Goal: Transaction & Acquisition: Purchase product/service

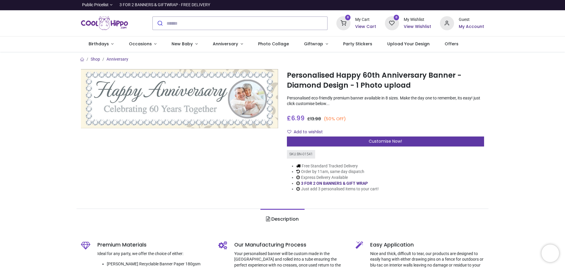
click at [362, 141] on div "Customise Now!" at bounding box center [385, 141] width 197 height 10
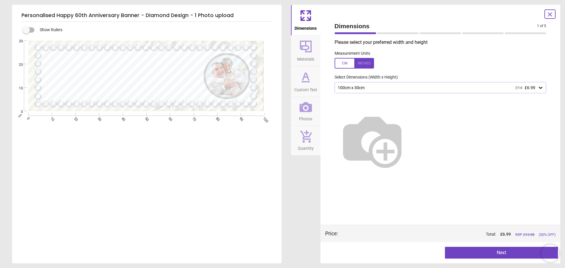
click at [349, 64] on div at bounding box center [353, 63] width 39 height 11
click at [362, 65] on div at bounding box center [353, 63] width 39 height 11
click at [396, 32] on div "1 of 6" at bounding box center [440, 33] width 216 height 6
click at [395, 32] on div at bounding box center [398, 33] width 42 height 2
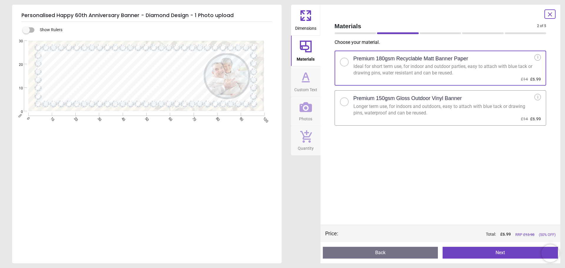
click at [435, 34] on div at bounding box center [440, 33] width 42 height 2
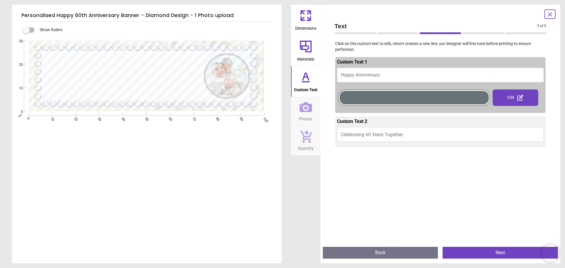
click at [487, 33] on div at bounding box center [483, 33] width 42 height 2
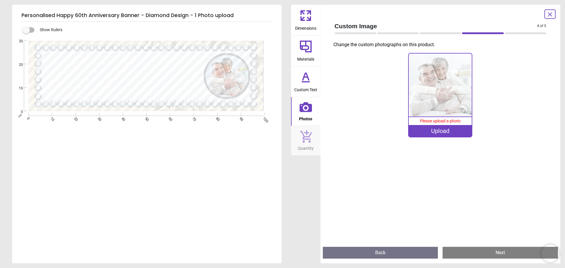
click at [486, 33] on div at bounding box center [483, 33] width 42 height 2
click at [451, 129] on div "Upload" at bounding box center [439, 131] width 63 height 12
click at [452, 128] on div "Upload" at bounding box center [439, 131] width 63 height 12
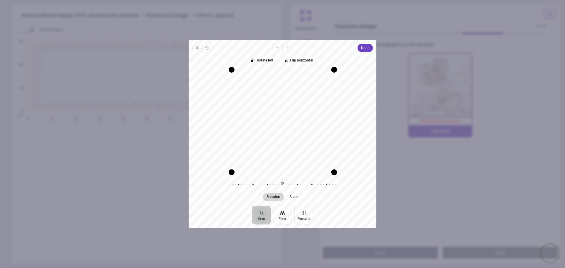
drag, startPoint x: 334, startPoint y: 171, endPoint x: 344, endPoint y: 166, distance: 11.6
click at [344, 166] on div "Recenter" at bounding box center [282, 120] width 178 height 102
drag, startPoint x: 282, startPoint y: 120, endPoint x: 272, endPoint y: 119, distance: 10.7
click at [272, 119] on div "Recenter" at bounding box center [282, 120] width 178 height 102
click at [283, 120] on icon "button" at bounding box center [282, 120] width 7 height 7
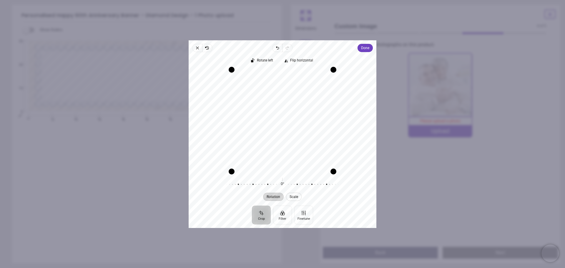
click at [296, 198] on span "Scale" at bounding box center [294, 197] width 9 height 4
drag, startPoint x: 307, startPoint y: 184, endPoint x: 333, endPoint y: 182, distance: 25.6
click at [333, 182] on div at bounding box center [344, 184] width 113 height 16
click at [279, 196] on span "Rotation" at bounding box center [274, 197] width 14 height 4
drag, startPoint x: 280, startPoint y: 125, endPoint x: 298, endPoint y: 125, distance: 18.2
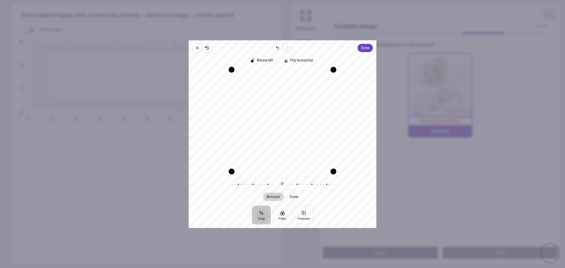
click at [298, 125] on div "Recenter" at bounding box center [282, 120] width 178 height 102
click at [315, 127] on div "Recenter" at bounding box center [282, 120] width 178 height 102
drag, startPoint x: 334, startPoint y: 172, endPoint x: 309, endPoint y: 128, distance: 50.2
click at [309, 128] on div "Recenter" at bounding box center [282, 120] width 178 height 102
drag, startPoint x: 336, startPoint y: 135, endPoint x: 322, endPoint y: 131, distance: 14.9
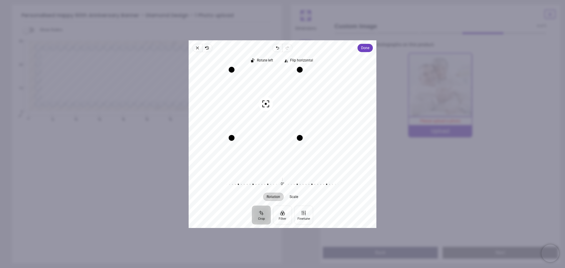
click at [322, 131] on div "Recenter" at bounding box center [282, 120] width 178 height 102
drag, startPoint x: 301, startPoint y: 138, endPoint x: 393, endPoint y: 185, distance: 104.2
click at [393, 169] on div "Personalised Happy 60th Anniversary Banner - Diamond Design - 1 Photo upload > …" at bounding box center [385, 147] width 197 height 42
drag, startPoint x: 338, startPoint y: 143, endPoint x: 318, endPoint y: 144, distance: 20.6
click at [318, 144] on div "Recenter" at bounding box center [282, 120] width 178 height 102
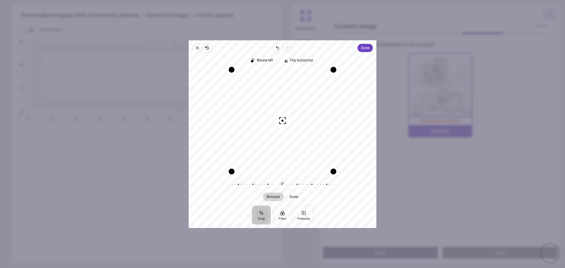
drag, startPoint x: 294, startPoint y: 137, endPoint x: 308, endPoint y: 139, distance: 14.8
click at [308, 139] on div "Recenter" at bounding box center [282, 120] width 178 height 102
click at [363, 47] on span "Done" at bounding box center [365, 47] width 8 height 7
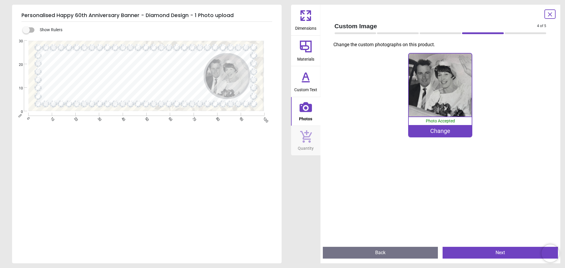
click at [435, 133] on div "Change" at bounding box center [439, 131] width 63 height 12
click at [434, 134] on div "Change" at bounding box center [439, 131] width 63 height 12
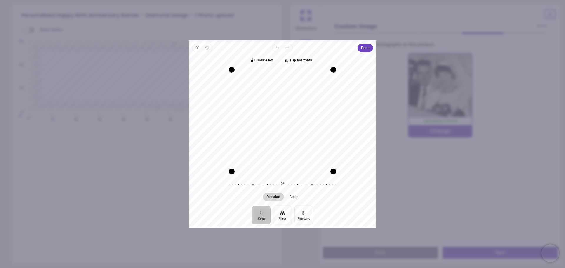
drag, startPoint x: 282, startPoint y: 143, endPoint x: 313, endPoint y: 144, distance: 31.8
click at [313, 144] on div "Recenter" at bounding box center [282, 120] width 178 height 102
click at [364, 47] on span "Done" at bounding box center [365, 47] width 8 height 7
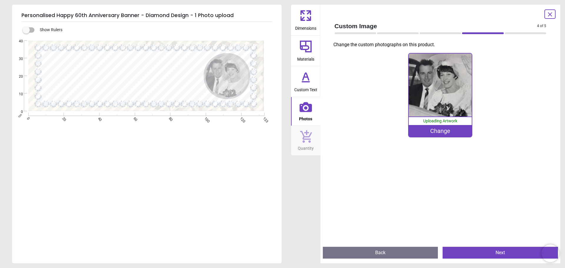
click at [460, 253] on button "Next" at bounding box center [499, 253] width 115 height 12
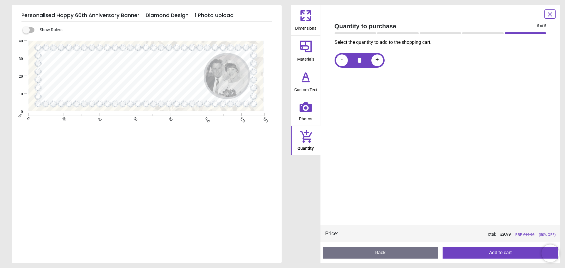
click at [474, 252] on button "Add to cart" at bounding box center [499, 253] width 115 height 12
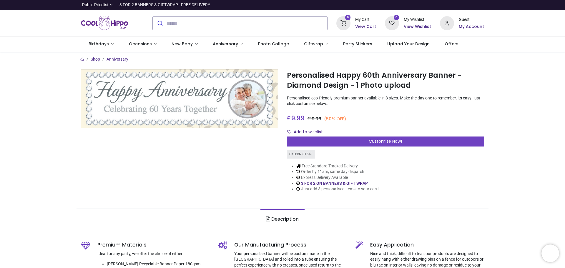
click at [415, 140] on div "Customise Now!" at bounding box center [385, 141] width 197 height 10
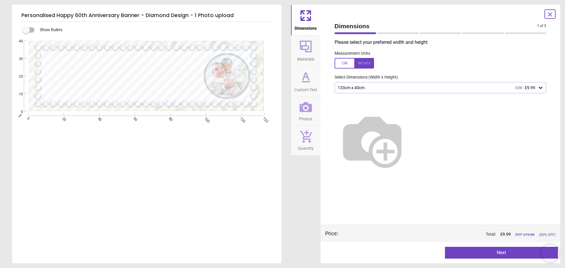
click at [311, 94] on button "Custom Text" at bounding box center [305, 81] width 29 height 31
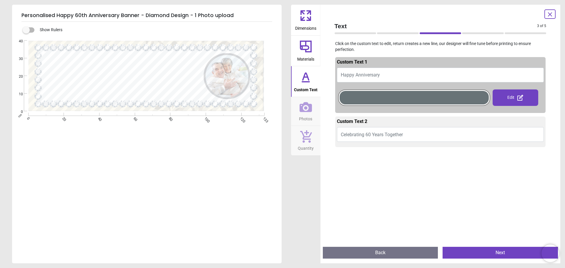
click at [314, 111] on button "Photos" at bounding box center [305, 111] width 29 height 29
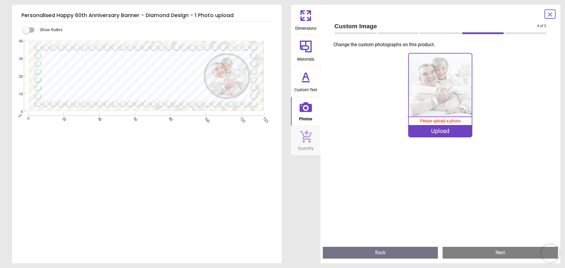
click at [286, 189] on div "Personalised Happy 60th Anniversary Banner - Diamond Design - 1 Photo upload Sh…" at bounding box center [282, 134] width 565 height 268
